Goal: Task Accomplishment & Management: Manage account settings

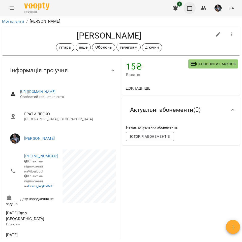
click at [189, 11] on button "button" at bounding box center [189, 8] width 12 height 12
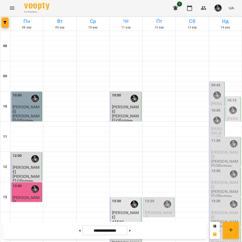
scroll to position [95, 0]
click at [155, 198] on div "13:30" at bounding box center [159, 204] width 28 height 12
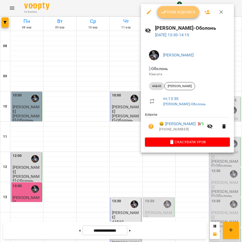
click at [181, 11] on span "Урок відбувся" at bounding box center [178, 12] width 34 height 6
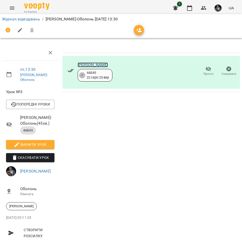
click at [92, 64] on link "[PERSON_NAME]" at bounding box center [93, 64] width 30 height 5
click at [101, 64] on link "[PERSON_NAME]" at bounding box center [93, 64] width 30 height 5
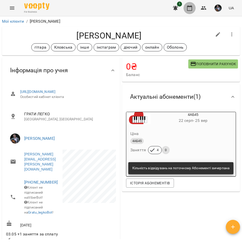
click at [190, 10] on icon "button" at bounding box center [189, 8] width 6 height 6
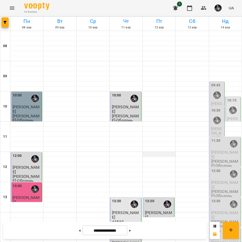
scroll to position [126, 0]
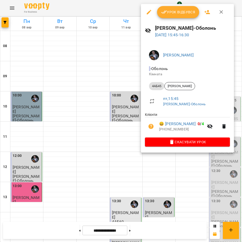
click at [186, 178] on div at bounding box center [121, 121] width 242 height 242
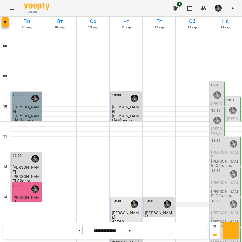
scroll to position [79, 0]
click at [151, 198] on div "13:30" at bounding box center [149, 204] width 9 height 12
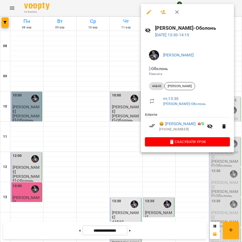
click at [189, 167] on div at bounding box center [121, 121] width 242 height 242
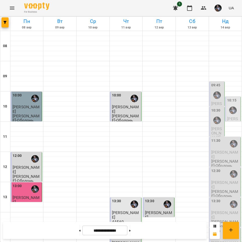
scroll to position [204, 0]
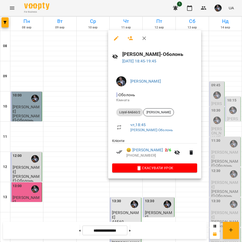
click at [86, 162] on div at bounding box center [121, 121] width 242 height 242
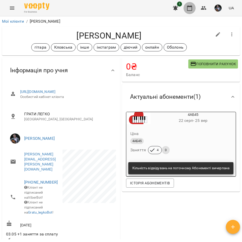
click at [193, 11] on button "button" at bounding box center [189, 8] width 12 height 12
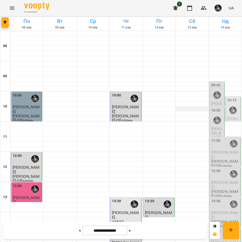
scroll to position [114, 0]
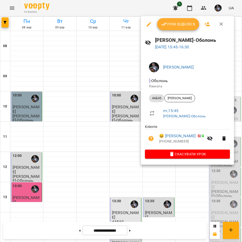
click at [188, 172] on div at bounding box center [121, 121] width 242 height 242
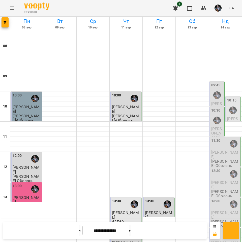
click at [155, 198] on div "13:30" at bounding box center [159, 204] width 28 height 12
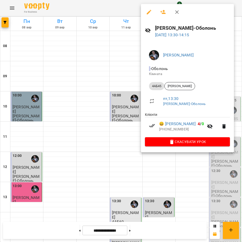
click at [191, 174] on div at bounding box center [121, 121] width 242 height 242
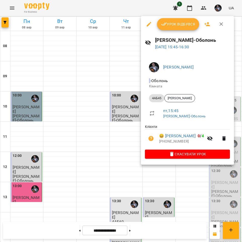
click at [192, 188] on div at bounding box center [121, 121] width 242 height 242
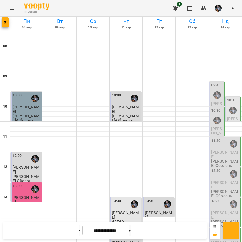
scroll to position [98, 0]
click at [130, 228] on button at bounding box center [129, 230] width 1 height 11
type input "**********"
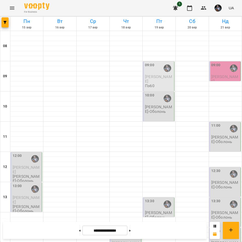
click at [152, 198] on div "13:30" at bounding box center [159, 204] width 28 height 12
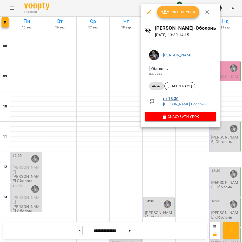
click at [169, 98] on link "пт , 13:30" at bounding box center [170, 98] width 15 height 5
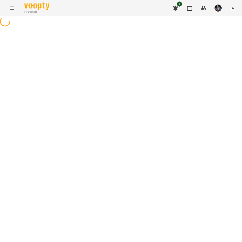
select select "*"
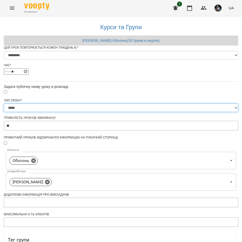
click at [119, 112] on select "**********" at bounding box center [121, 107] width 234 height 9
select select "**********"
click at [58, 112] on select "**********" at bounding box center [121, 107] width 234 height 9
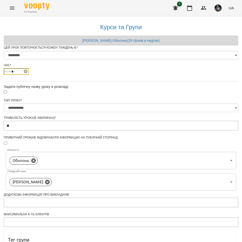
click at [29, 75] on input "*****" at bounding box center [16, 71] width 25 height 7
type input "*****"
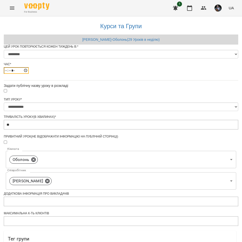
scroll to position [154, 0]
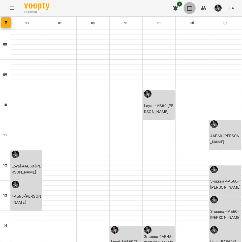
click at [189, 8] on icon "button" at bounding box center [189, 8] width 6 height 6
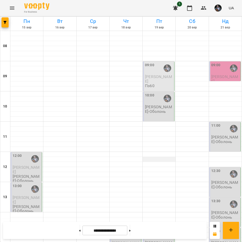
scroll to position [136, 0]
click at [155, 229] on div "14:30" at bounding box center [159, 235] width 28 height 12
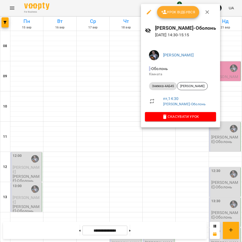
click at [179, 134] on div at bounding box center [121, 121] width 242 height 242
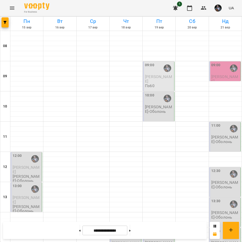
click at [154, 229] on div "14:30" at bounding box center [159, 235] width 28 height 12
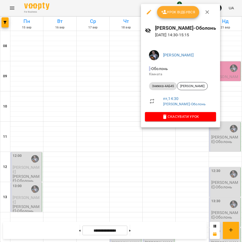
click at [181, 134] on div at bounding box center [121, 121] width 242 height 242
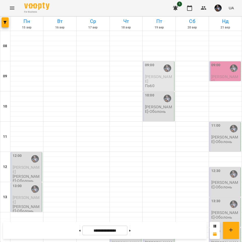
click at [155, 229] on div "14:30" at bounding box center [159, 235] width 28 height 12
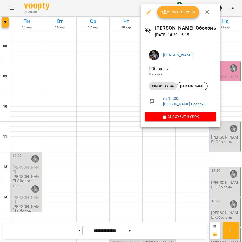
click at [178, 142] on div at bounding box center [121, 121] width 242 height 242
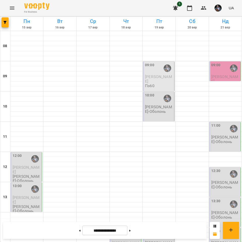
click at [155, 229] on div "14:30" at bounding box center [159, 235] width 28 height 12
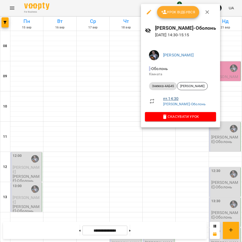
click at [169, 99] on link "пт , 14:30" at bounding box center [170, 98] width 15 height 5
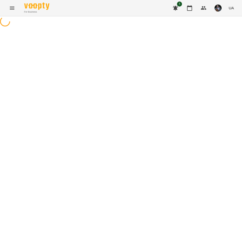
select select "*"
select select "**********"
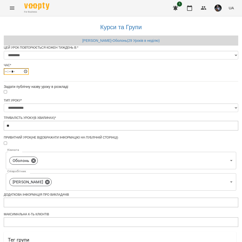
click at [29, 75] on input "*****" at bounding box center [16, 71] width 25 height 7
type input "*****"
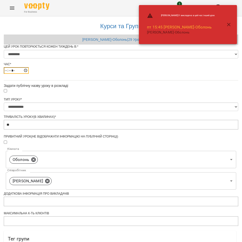
scroll to position [154, 0]
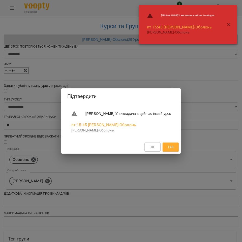
click at [174, 146] on span "Так" at bounding box center [170, 147] width 7 height 6
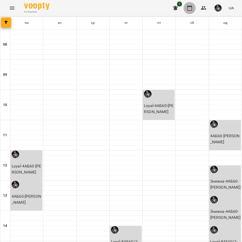
click at [190, 9] on icon "button" at bounding box center [189, 8] width 6 height 6
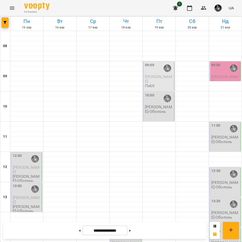
scroll to position [159, 0]
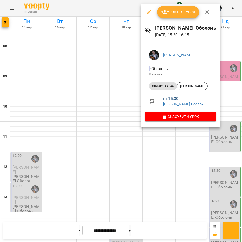
click at [172, 97] on link "пт , 15:30" at bounding box center [170, 98] width 15 height 5
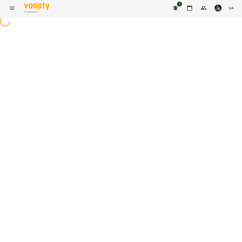
select select "*"
select select "**********"
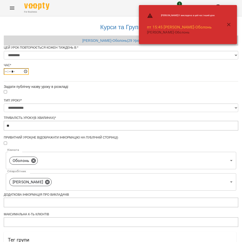
click at [29, 75] on input "*****" at bounding box center [16, 71] width 25 height 7
type input "*****"
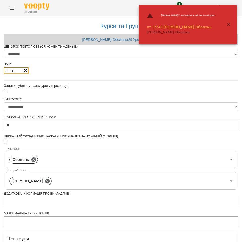
scroll to position [154, 0]
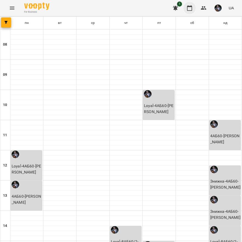
click at [190, 4] on button "button" at bounding box center [189, 8] width 12 height 12
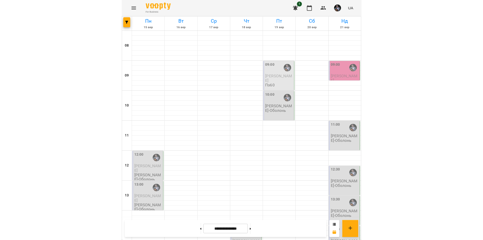
scroll to position [116, 0]
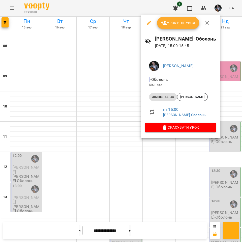
click at [187, 174] on div at bounding box center [121, 121] width 242 height 242
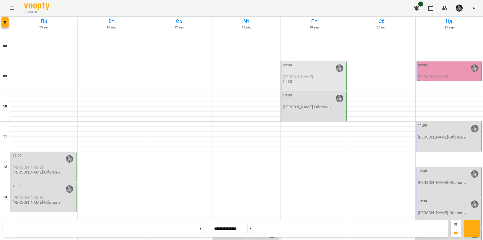
scroll to position [0, 0]
click at [241, 114] on div "10:00 Олексій Кочетов-Оболонь" at bounding box center [314, 107] width 66 height 30
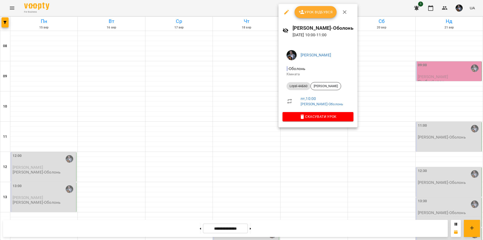
click at [241, 160] on div at bounding box center [241, 120] width 483 height 240
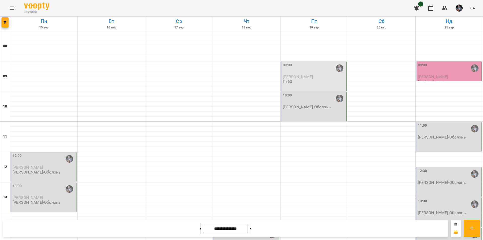
click at [200, 231] on button at bounding box center [200, 228] width 1 height 11
type input "**********"
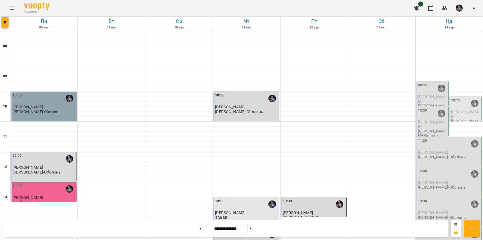
scroll to position [206, 0]
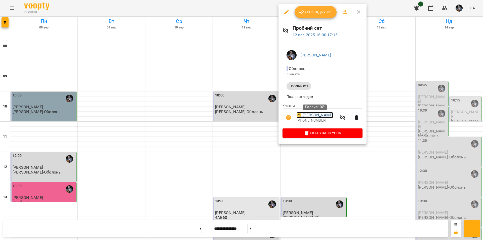
click at [241, 117] on link "😀 Соколов Сергій" at bounding box center [315, 115] width 37 height 6
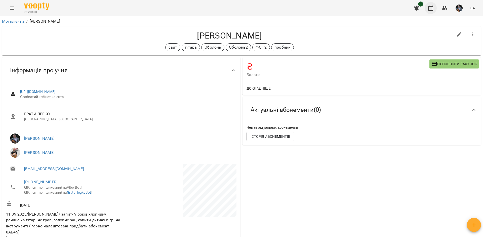
click at [241, 9] on icon "button" at bounding box center [431, 8] width 6 height 6
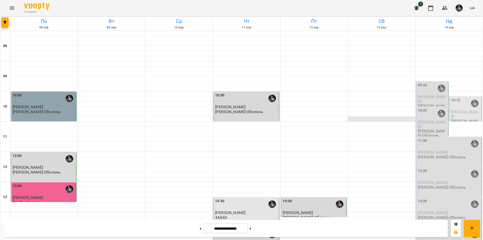
scroll to position [55, 0]
click at [241, 98] on div "10:15" at bounding box center [465, 104] width 29 height 12
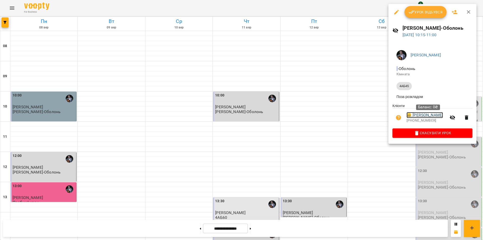
click at [241, 116] on link "😀 Романський Кірілл" at bounding box center [425, 115] width 37 height 6
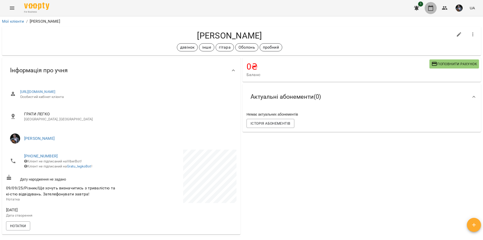
click at [241, 7] on icon "button" at bounding box center [431, 8] width 6 height 6
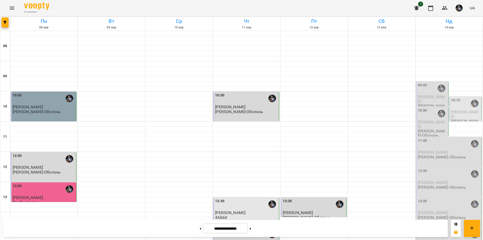
click at [241, 100] on div "10:15" at bounding box center [465, 104] width 29 height 12
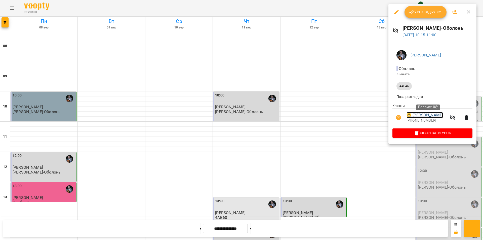
click at [241, 117] on link "😀 Романський Кірілл" at bounding box center [425, 115] width 37 height 6
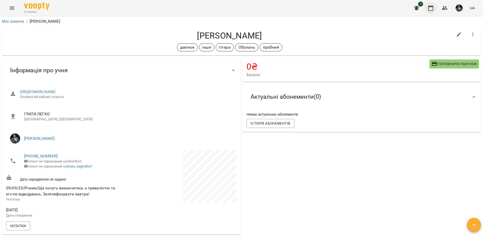
click at [241, 8] on icon "button" at bounding box center [431, 8] width 5 height 6
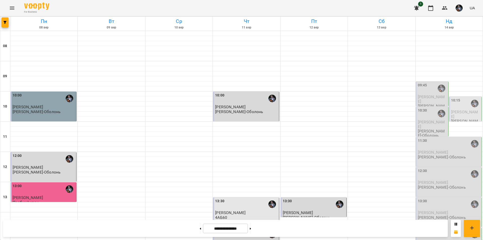
click at [241, 102] on div "10:15" at bounding box center [465, 104] width 29 height 12
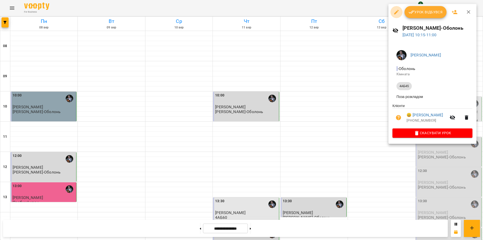
click at [241, 12] on icon "button" at bounding box center [397, 12] width 6 height 6
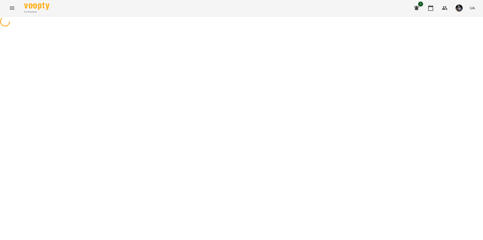
select select "*****"
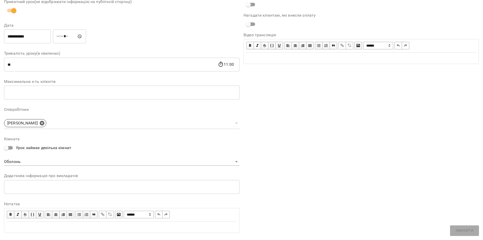
scroll to position [63, 0]
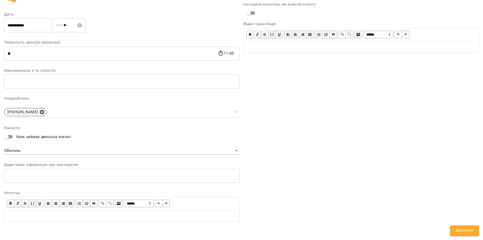
click at [21, 214] on div "Edit text" at bounding box center [122, 216] width 230 height 6
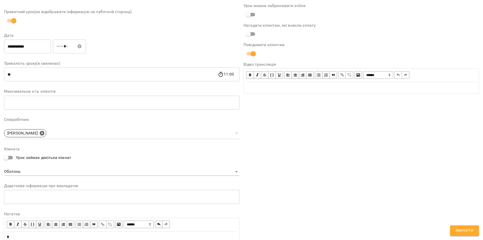
scroll to position [84, 0]
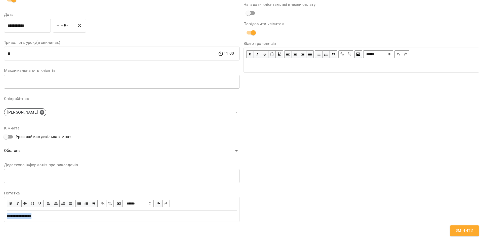
drag, startPoint x: 18, startPoint y: 216, endPoint x: 0, endPoint y: 216, distance: 17.6
click at [0, 216] on div "**********" at bounding box center [241, 86] width 483 height 308
copy span "**********"
click at [241, 229] on span "Змінити" at bounding box center [465, 230] width 18 height 7
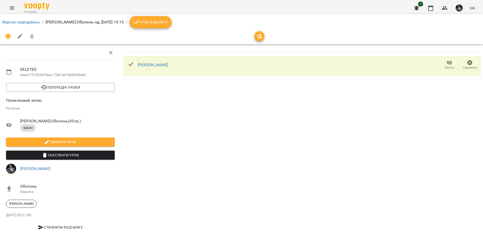
click at [43, 154] on icon "button" at bounding box center [45, 155] width 6 height 6
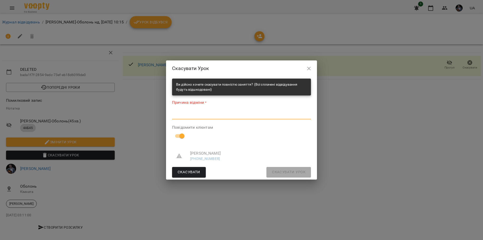
click at [205, 114] on textarea at bounding box center [241, 115] width 139 height 5
paste textarea "**********"
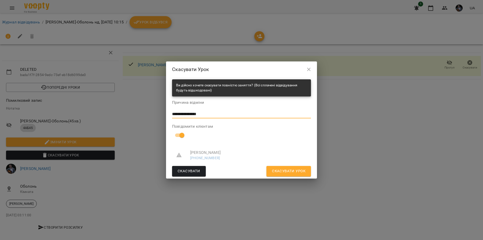
type textarea "**********"
click at [241, 170] on span "Скасувати Урок" at bounding box center [288, 171] width 33 height 7
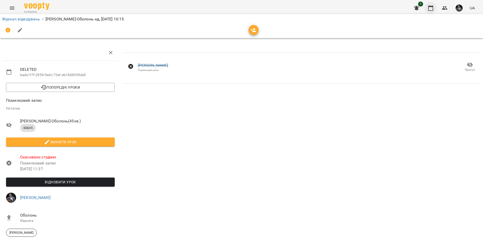
click at [241, 12] on button "button" at bounding box center [431, 8] width 12 height 12
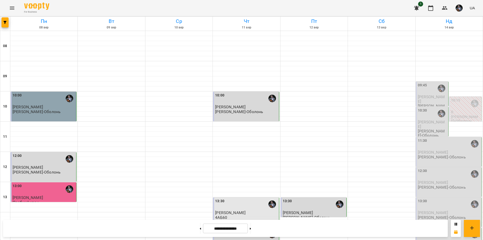
scroll to position [76, 0]
click at [241, 230] on button at bounding box center [250, 228] width 1 height 11
type input "**********"
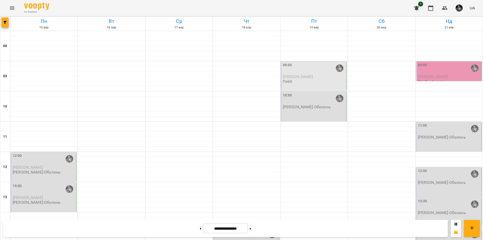
scroll to position [30, 0]
click at [241, 168] on div "12:30" at bounding box center [449, 174] width 63 height 12
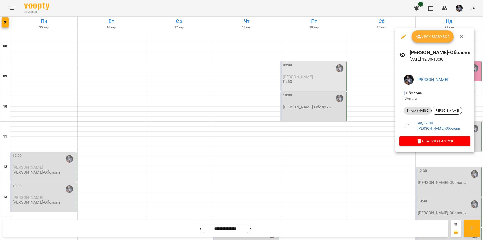
click at [241, 177] on div at bounding box center [241, 120] width 483 height 240
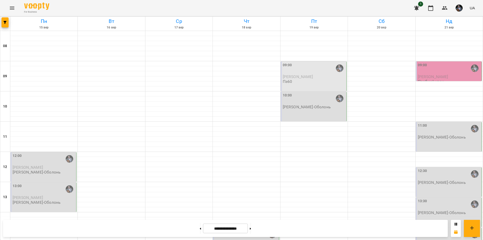
scroll to position [131, 0]
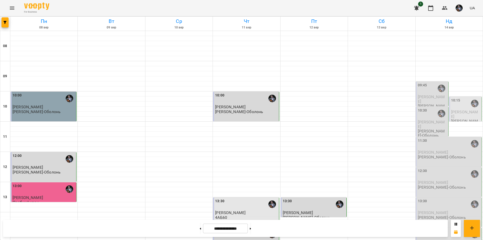
scroll to position [206, 0]
